Goal: Book appointment/travel/reservation

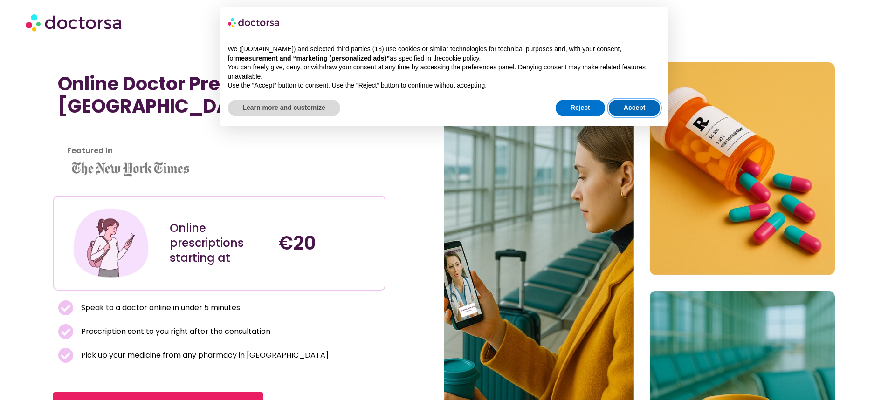
click at [643, 110] on button "Accept" at bounding box center [635, 108] width 52 height 17
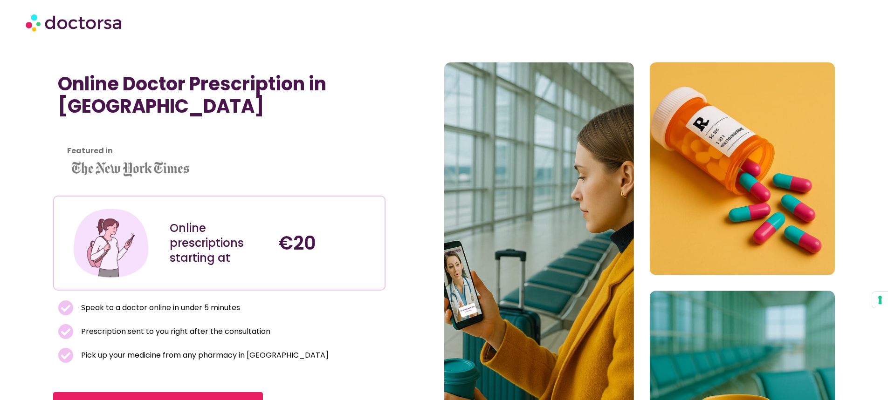
scroll to position [47, 0]
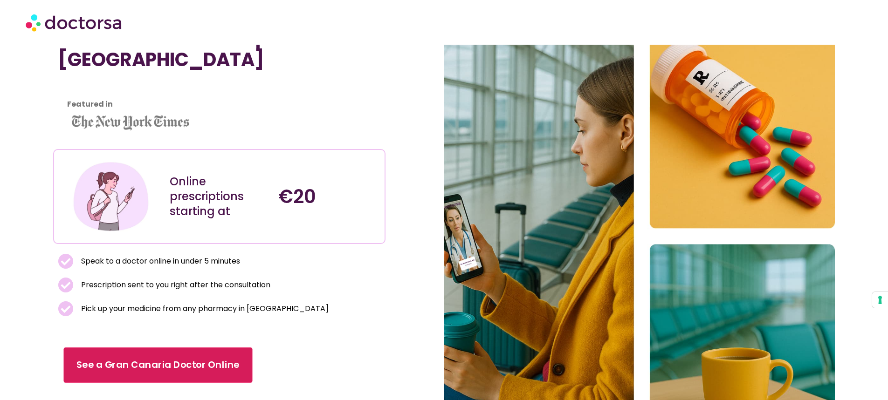
click at [151, 363] on span "See a Gran Canaria Doctor Online" at bounding box center [158, 366] width 163 height 14
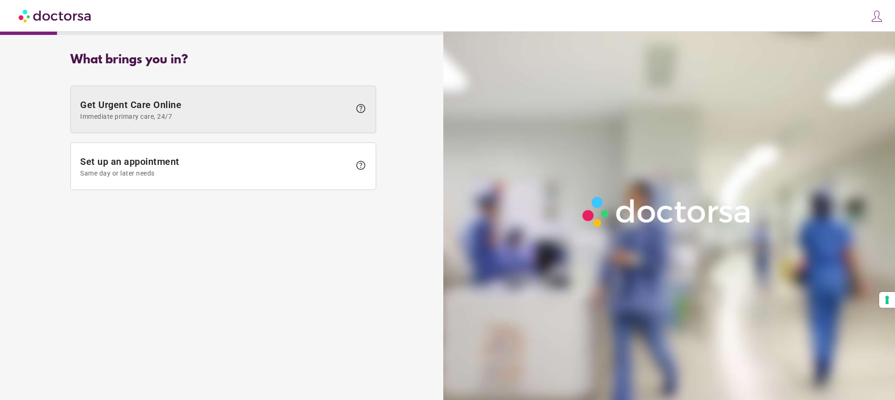
click at [215, 103] on span "Get Urgent Care Online Immediate primary care, 24/7" at bounding box center [215, 109] width 270 height 21
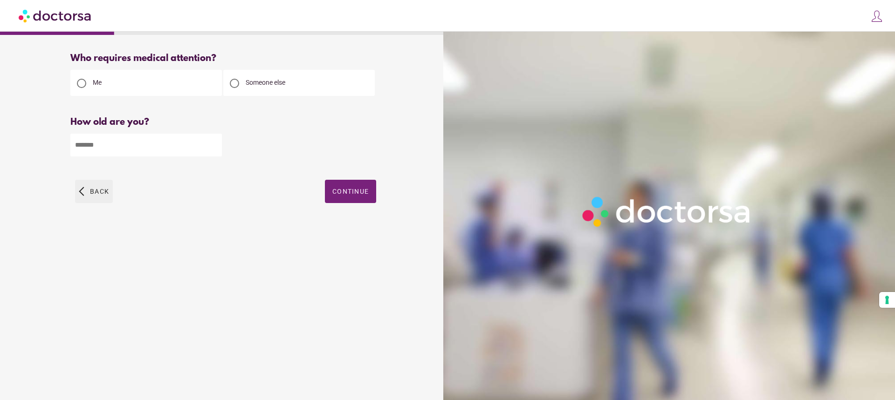
click at [93, 198] on span "button" at bounding box center [94, 191] width 38 height 23
